Goal: Check status: Check status

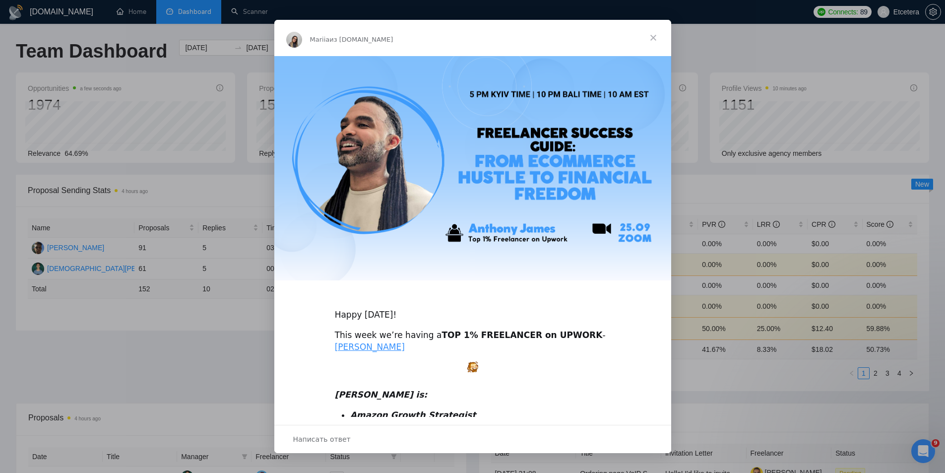
click at [655, 35] on span "Закрыть" at bounding box center [654, 38] width 36 height 36
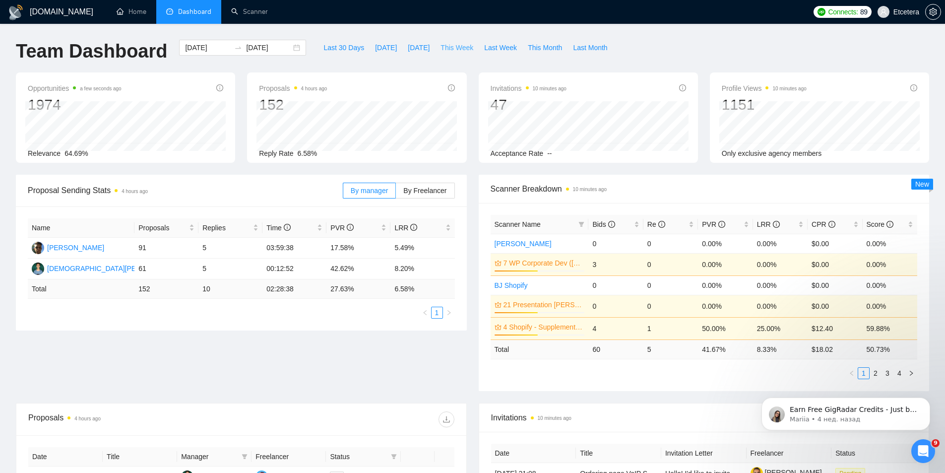
click at [446, 47] on span "This Week" at bounding box center [457, 47] width 33 height 11
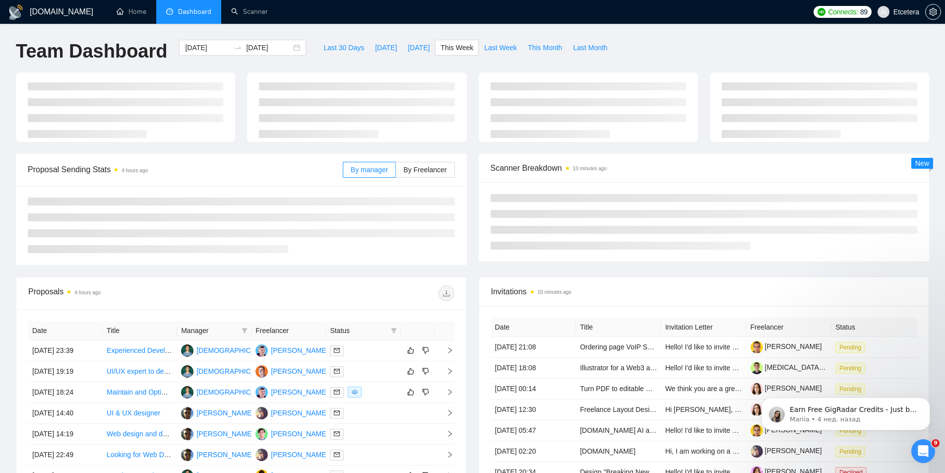
type input "[DATE]"
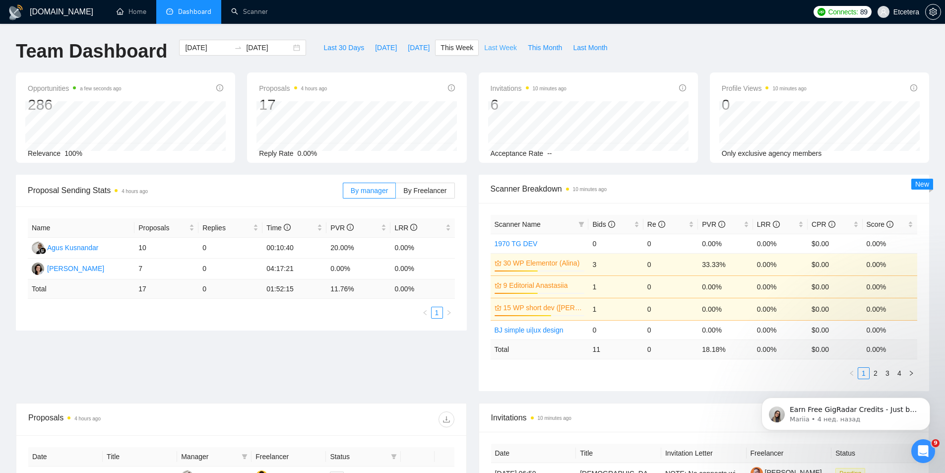
click at [485, 49] on span "Last Week" at bounding box center [500, 47] width 33 height 11
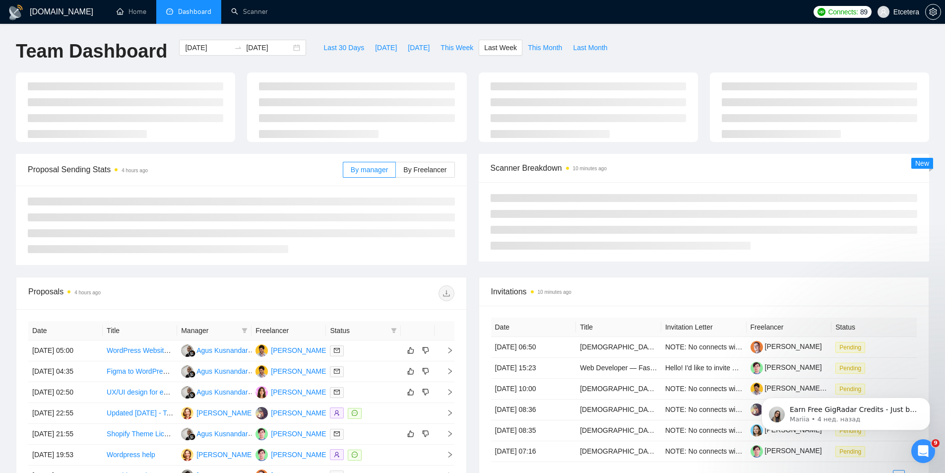
type input "[DATE]"
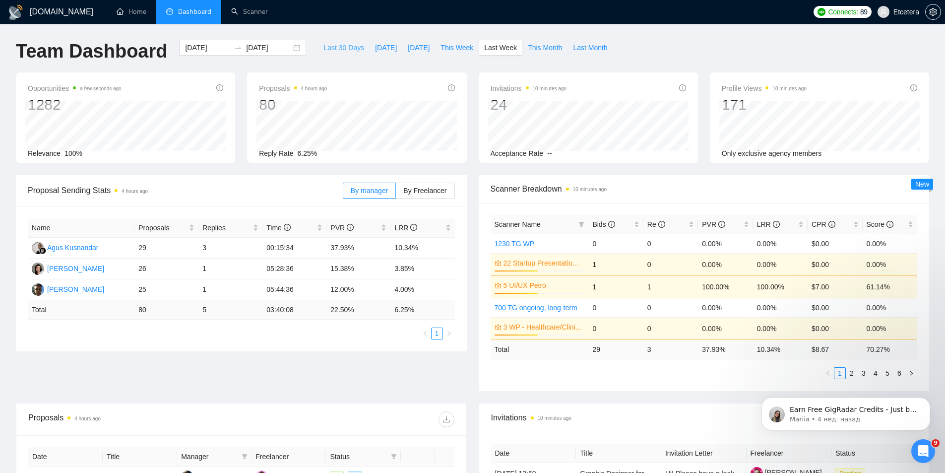
click at [345, 49] on span "Last 30 Days" at bounding box center [343, 47] width 41 height 11
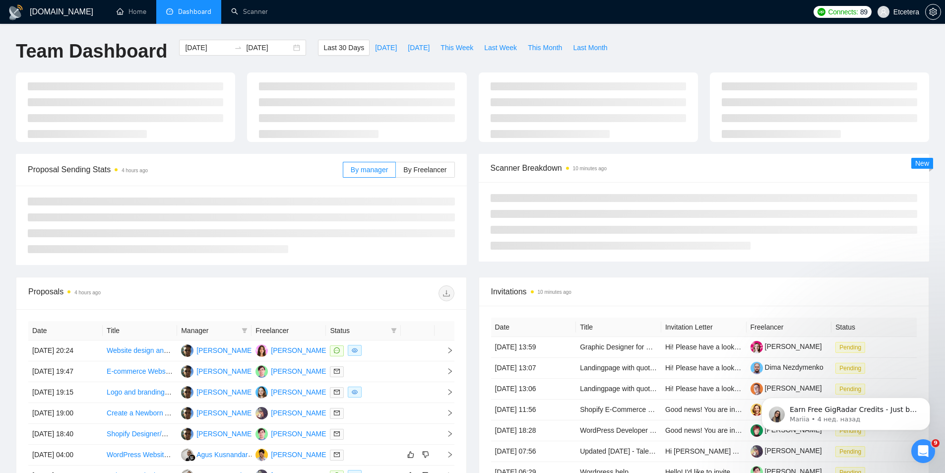
type input "[DATE]"
